Goal: Transaction & Acquisition: Purchase product/service

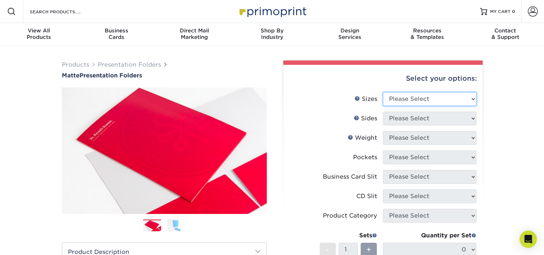
click at [436, 96] on select "Please Select 6" x 9" 9" x 12"" at bounding box center [430, 99] width 94 height 14
select select "9.00x12.00"
click at [383, 92] on select "Please Select 6" x 9" 9" x 12"" at bounding box center [430, 99] width 94 height 14
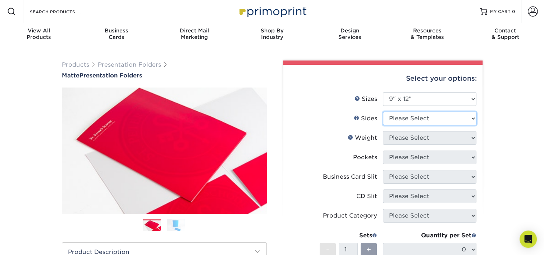
click at [446, 117] on select "Please Select Print Both Sides Print Front Only" at bounding box center [430, 119] width 94 height 14
click at [383, 112] on select "Please Select Print Both Sides Print Front Only" at bounding box center [430, 119] width 94 height 14
click at [461, 122] on select "Please Select Print Both Sides Print Front Only" at bounding box center [430, 119] width 94 height 14
select select "32d3c223-f82c-492b-b915-ba065a00862f"
click at [383, 112] on select "Please Select Print Both Sides Print Front Only" at bounding box center [430, 119] width 94 height 14
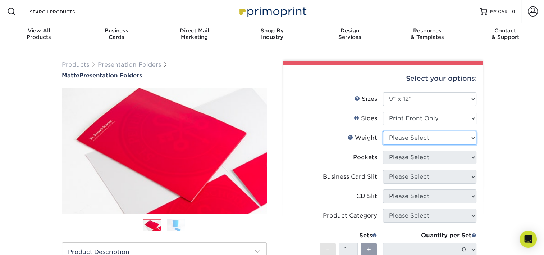
click at [462, 135] on select "Please Select 14PT 16PT" at bounding box center [430, 138] width 94 height 14
select select "14PT"
click at [383, 131] on select "Please Select 14PT 16PT" at bounding box center [430, 138] width 94 height 14
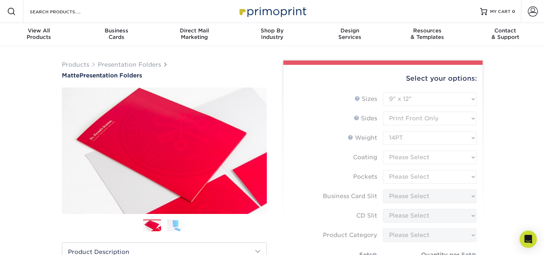
click at [457, 140] on form "Sizes Help Sizes Please Select 6" x 9" 9" x 12" Sides Weight Help" at bounding box center [383, 211] width 188 height 239
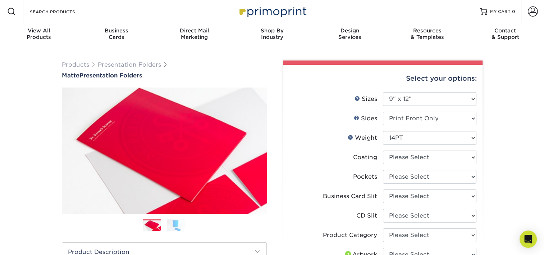
click at [499, 135] on div "Products Presentation Folders Matte Presentation Folders Previous Next" at bounding box center [272, 253] width 544 height 414
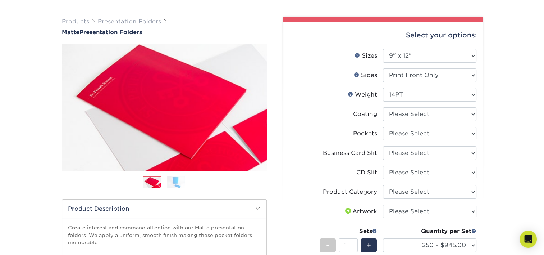
click at [457, 122] on li "Coating" at bounding box center [383, 116] width 187 height 19
click at [457, 117] on select at bounding box center [430, 114] width 94 height 14
select select "121bb7b5-3b4d-429f-bd8d-bbf80e953313"
click at [383, 107] on select at bounding box center [430, 114] width 94 height 14
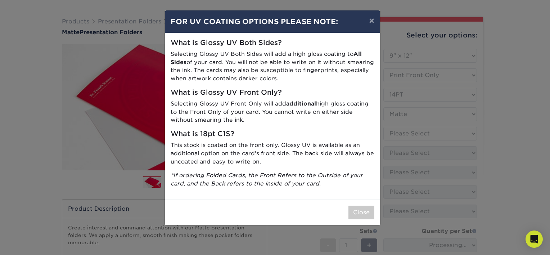
click at [456, 135] on div "× FOR UV COATING OPTIONS PLEASE NOTE: What is Glossy UV Both Sides? Selecting G…" at bounding box center [275, 127] width 550 height 255
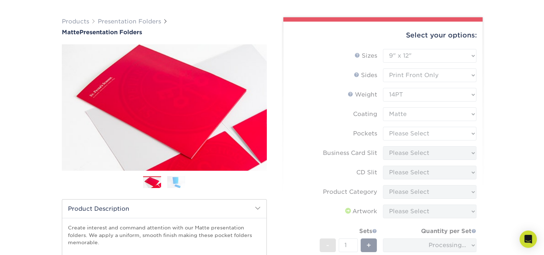
click at [449, 131] on form "Sizes Help Sizes Please Select 6" x 9" 9" x 12" Sides Weight Help" at bounding box center [383, 178] width 188 height 259
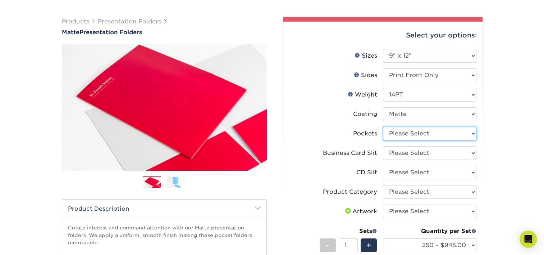
click at [449, 131] on select "Please Select 1 Pocket on the Left (Front) Side 1 Pocket on the Right (Back) Si…" at bounding box center [430, 134] width 94 height 14
select select "3dde5b5d-7529-4231-aa75-68ce797fec72"
click at [383, 127] on select "Please Select 1 Pocket on the Left (Front) Side 1 Pocket on the Right (Back) Si…" at bounding box center [430, 134] width 94 height 14
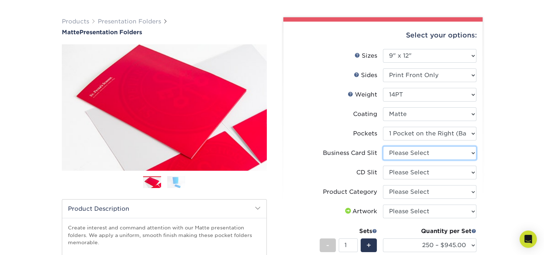
click at [457, 151] on select "Please Select No Business Card Slits On Both Pockets - Horizontal On Both Pocke…" at bounding box center [430, 153] width 94 height 14
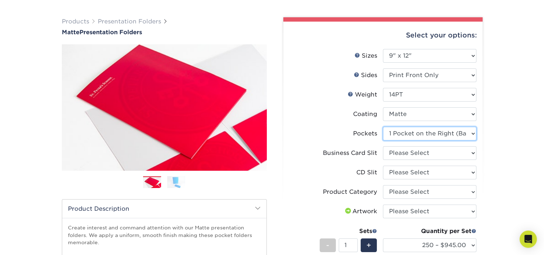
click at [455, 130] on select "Please Select 1 Pocket on the Left (Front) Side 1 Pocket on the Right (Back) Si…" at bounding box center [430, 134] width 94 height 14
click at [513, 142] on div "Products Presentation Folders Matte Presentation Folders Previous Next" at bounding box center [272, 210] width 544 height 414
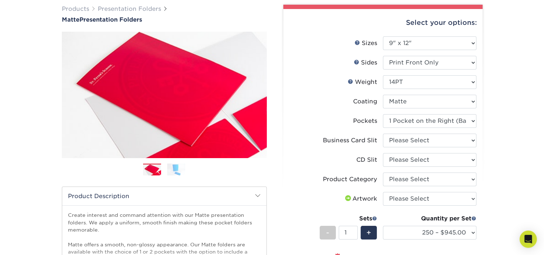
scroll to position [60, 0]
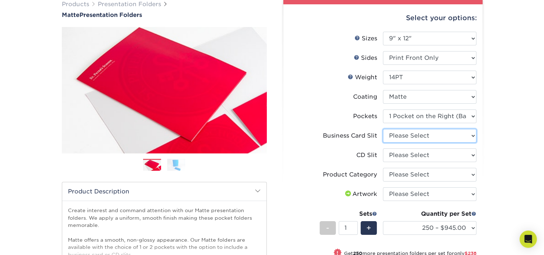
click at [440, 138] on select "Please Select No Business Card Slits On Both Pockets - Horizontal On Both Pocke…" at bounding box center [430, 136] width 94 height 14
select select "8e249328-dfb3-4e9a-9503-f178185f32c5"
click at [383, 129] on select "Please Select No Business Card Slits On Both Pockets - Horizontal On Both Pocke…" at bounding box center [430, 136] width 94 height 14
click at [497, 181] on div "Products Presentation Folders Matte Presentation Folders Previous Next" at bounding box center [272, 193] width 544 height 414
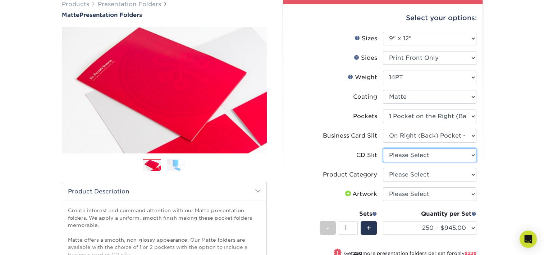
click at [474, 152] on select "Please Select No CD Slit On the Left (Front) Pocket On the Right (Back) Pocket" at bounding box center [430, 155] width 94 height 14
select select "a092264a-7428-4d8e-b024-417dbebc6e25"
click at [383, 148] on select "Please Select No CD Slit On the Left (Front) Pocket On the Right (Back) Pocket" at bounding box center [430, 155] width 94 height 14
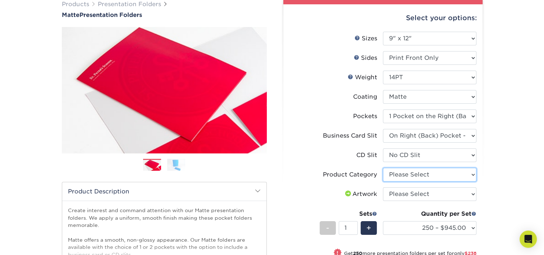
click at [465, 175] on select "Please Select Presentation Folders" at bounding box center [430, 175] width 94 height 14
click at [383, 168] on select "Please Select Presentation Folders" at bounding box center [430, 175] width 94 height 14
click at [463, 174] on select "Please Select Presentation Folders" at bounding box center [430, 175] width 94 height 14
click at [383, 168] on select "Please Select Presentation Folders" at bounding box center [430, 175] width 94 height 14
click at [462, 176] on select "Please Select Presentation Folders" at bounding box center [430, 175] width 94 height 14
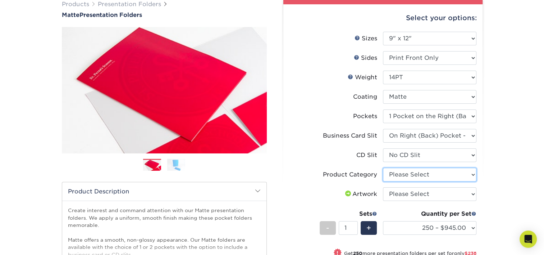
select select "57f7a581-ec4a-49d7-930d-eb044a1d12ac"
click at [383, 168] on select "Please Select Presentation Folders" at bounding box center [430, 175] width 94 height 14
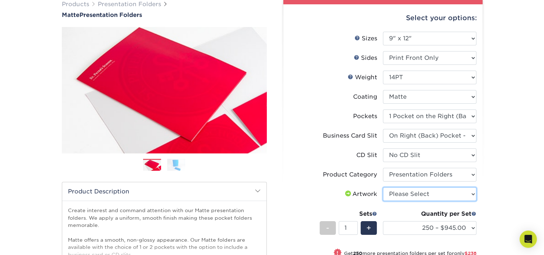
click at [460, 197] on select "Please Select I will upload files I need a design - $75" at bounding box center [430, 194] width 94 height 14
select select "upload"
click at [383, 187] on select "Please Select I will upload files I need a design - $75" at bounding box center [430, 194] width 94 height 14
click at [487, 200] on div "Select your options: Sizes Help Sizes Please Select 6" x 9" 9" x 12" 14PT" at bounding box center [380, 190] width 216 height 380
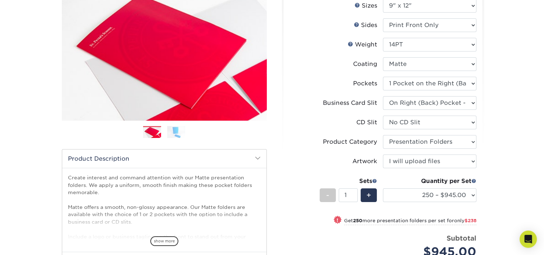
scroll to position [94, 0]
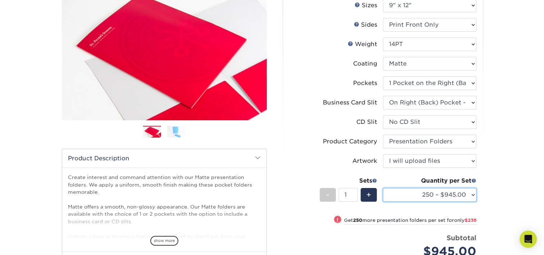
click at [455, 193] on select "250 – $945.00 500 – $1183.00 1000 – $1462.00 2500 – $2613.00 5000 – $4099.00 10…" at bounding box center [430, 195] width 94 height 14
